Goal: Communication & Community: Answer question/provide support

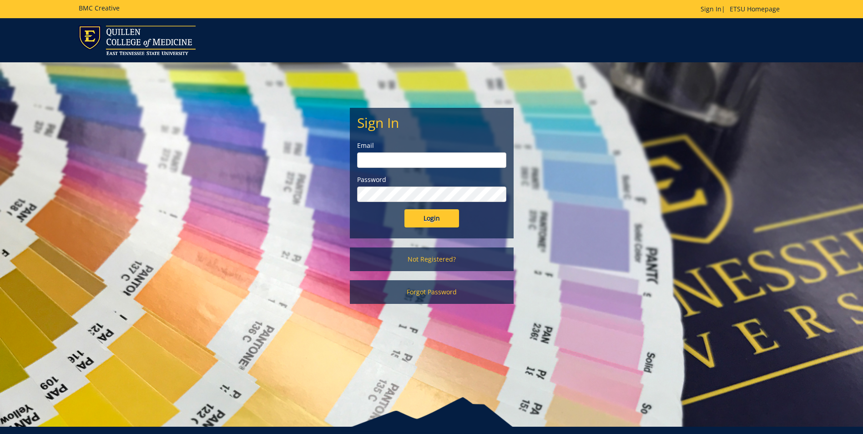
click at [432, 159] on input "email" at bounding box center [431, 159] width 149 height 15
type input "[EMAIL_ADDRESS][DOMAIN_NAME]"
click at [404, 209] on input "Login" at bounding box center [431, 218] width 55 height 18
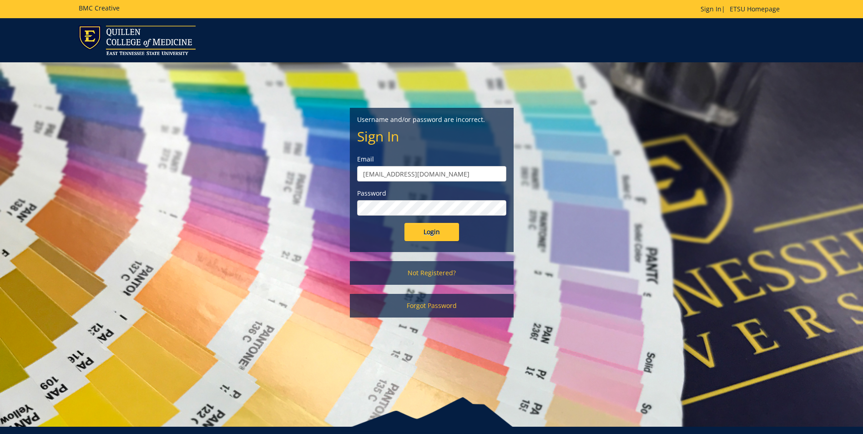
click at [404, 223] on input "Login" at bounding box center [431, 232] width 55 height 18
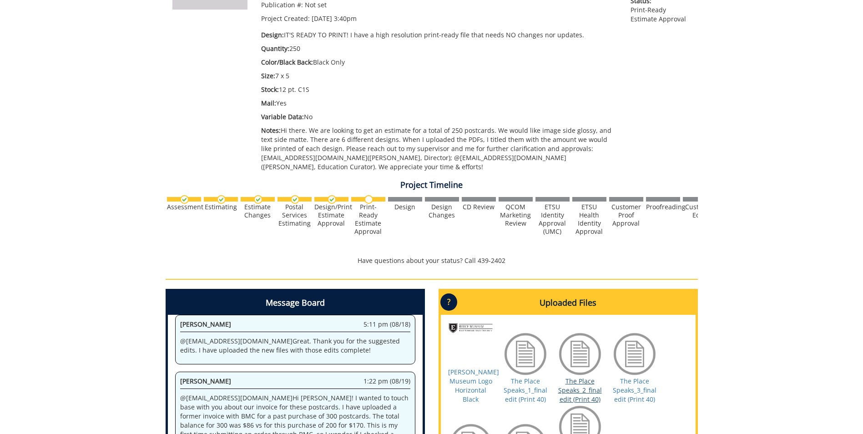
scroll to position [318, 0]
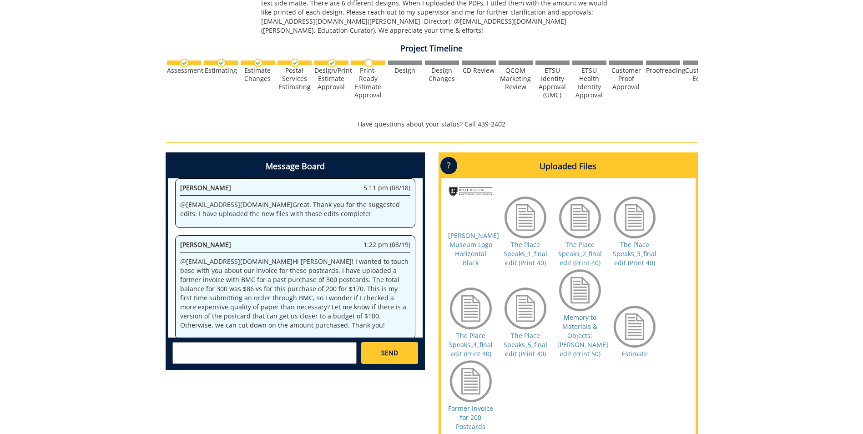
click at [342, 351] on textarea at bounding box center [264, 353] width 184 height 22
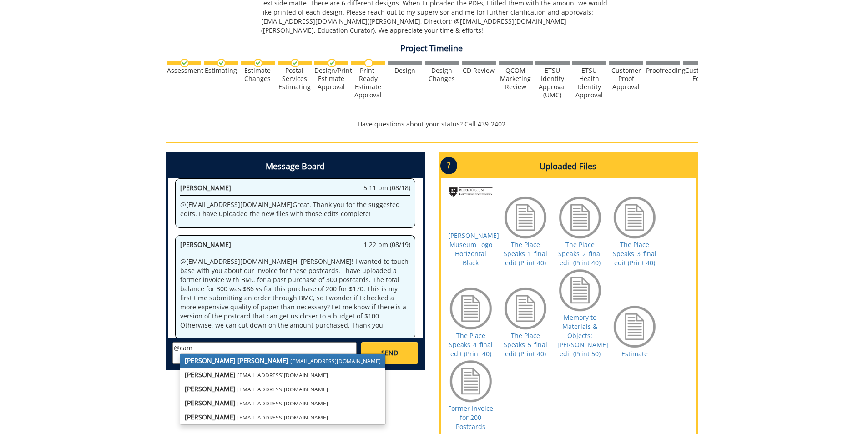
click at [290, 364] on small "[EMAIL_ADDRESS][DOMAIN_NAME]" at bounding box center [335, 360] width 90 height 7
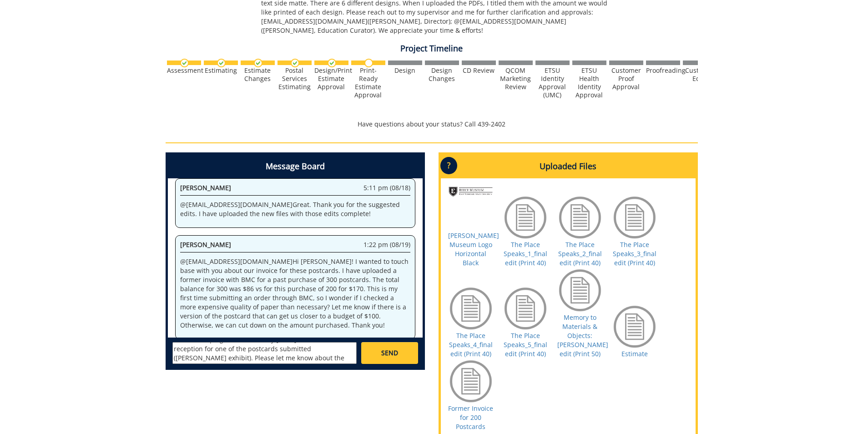
scroll to position [35, 0]
click at [315, 356] on textarea "@[EMAIL_ADDRESS][DOMAIN_NAME] Good morning [PERSON_NAME]! I wanted to check in …" at bounding box center [264, 353] width 184 height 22
type textarea "@[EMAIL_ADDRESS][DOMAIN_NAME] Good morning [PERSON_NAME]! I wanted to check in …"
click at [401, 353] on link "SEND" at bounding box center [389, 353] width 56 height 22
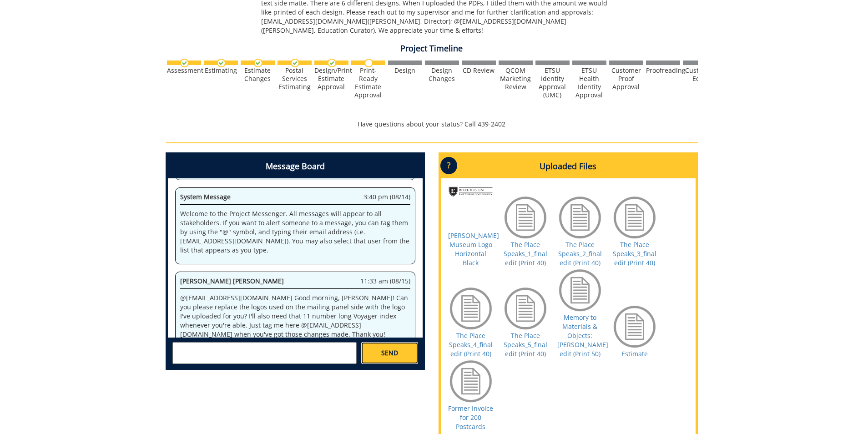
scroll to position [455, 0]
